Goal: Information Seeking & Learning: Find specific fact

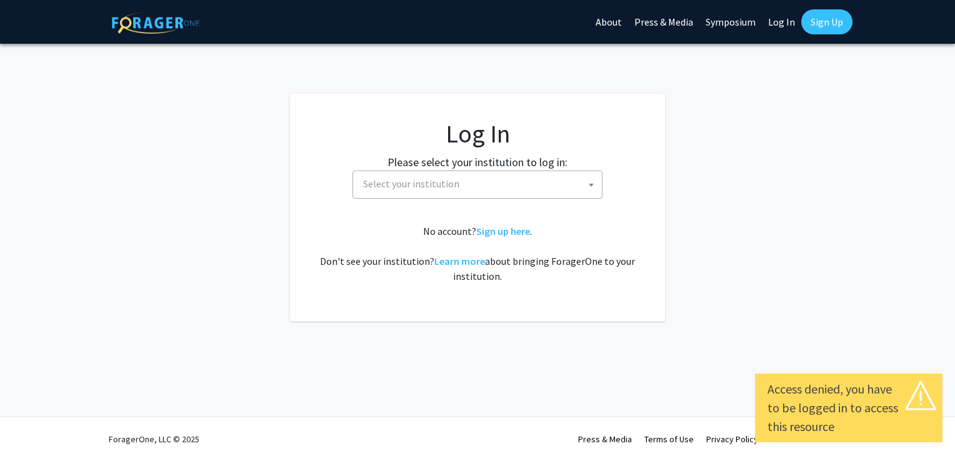
select select
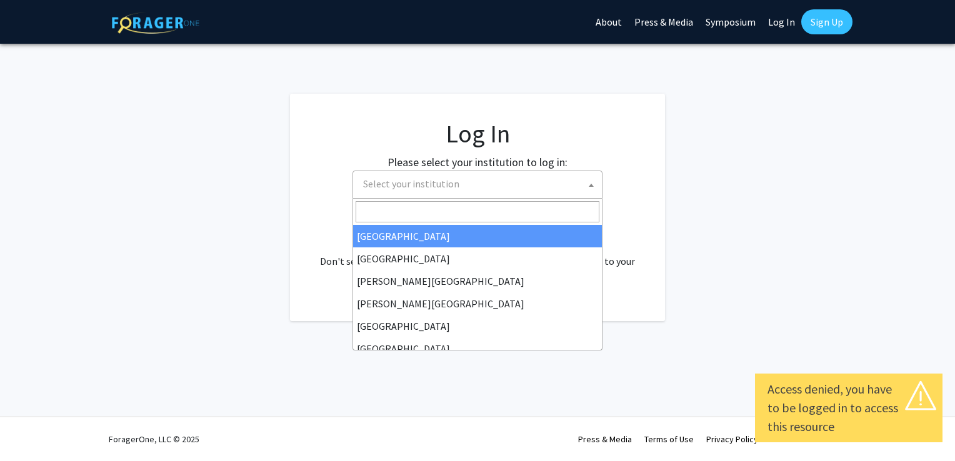
click at [412, 186] on span "Select your institution" at bounding box center [411, 184] width 96 height 13
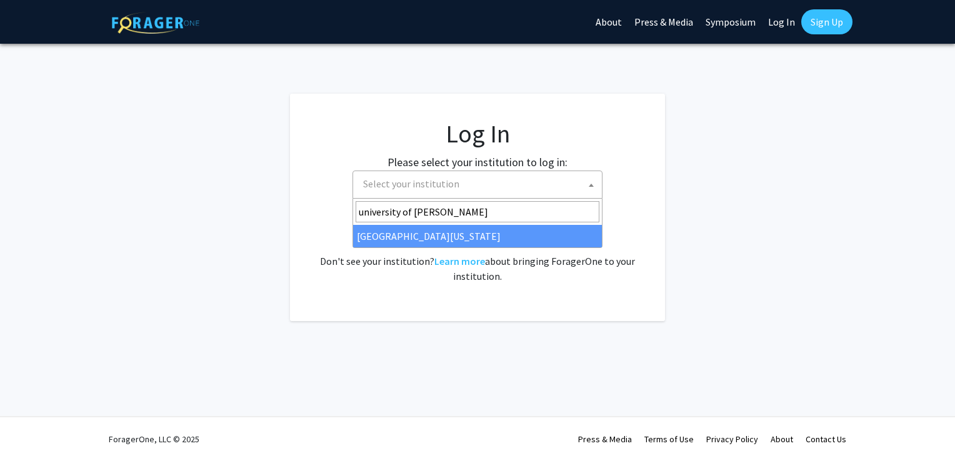
type input "university of [PERSON_NAME]"
select select "13"
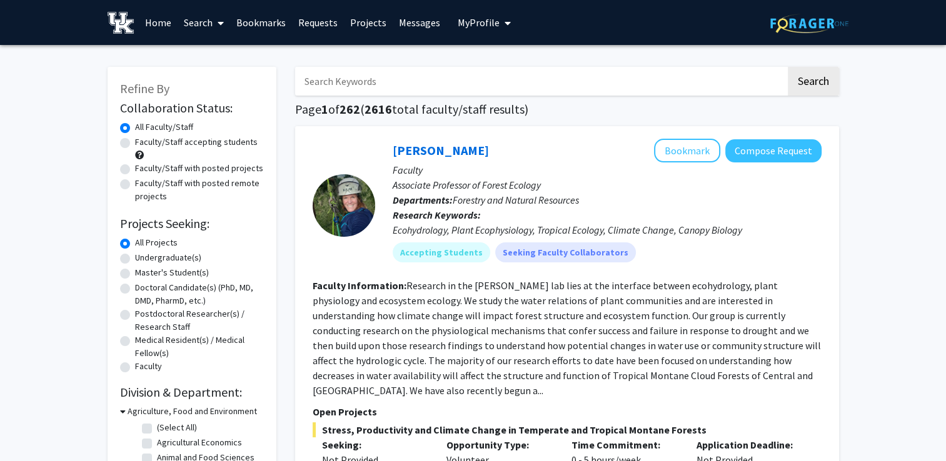
click at [438, 71] on input "Search Keywords" at bounding box center [540, 81] width 491 height 29
type input "[PERSON_NAME]"
click at [788, 67] on button "Search" at bounding box center [813, 81] width 51 height 29
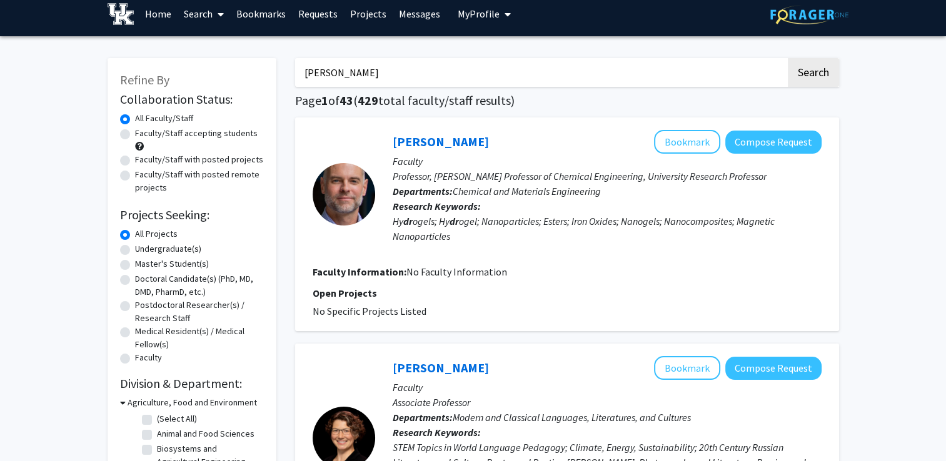
scroll to position [10, 0]
